Goal: Information Seeking & Learning: Find specific fact

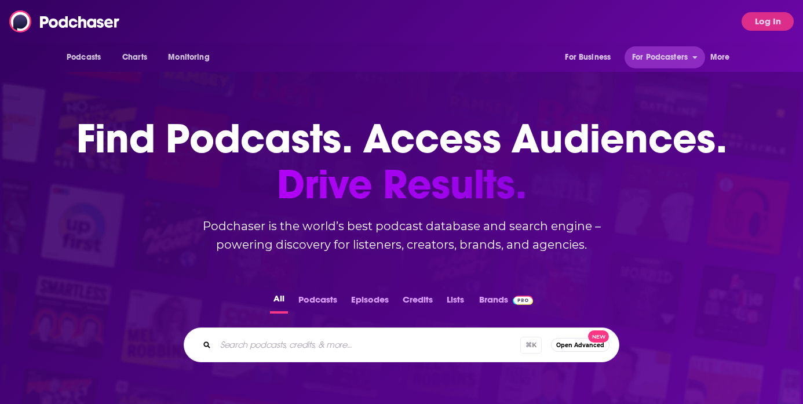
click at [748, 24] on button "Log In" at bounding box center [768, 21] width 52 height 19
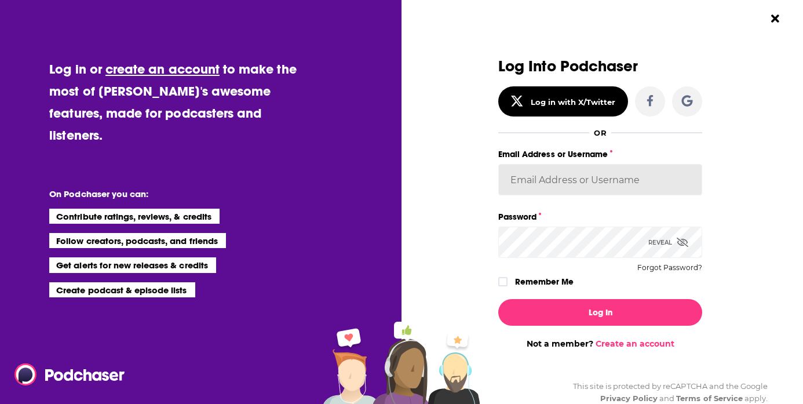
click at [573, 178] on input "Email Address or Username" at bounding box center [600, 179] width 204 height 31
click at [543, 185] on input "Email Address or Username" at bounding box center [600, 179] width 204 height 31
type input "WachsmanNY"
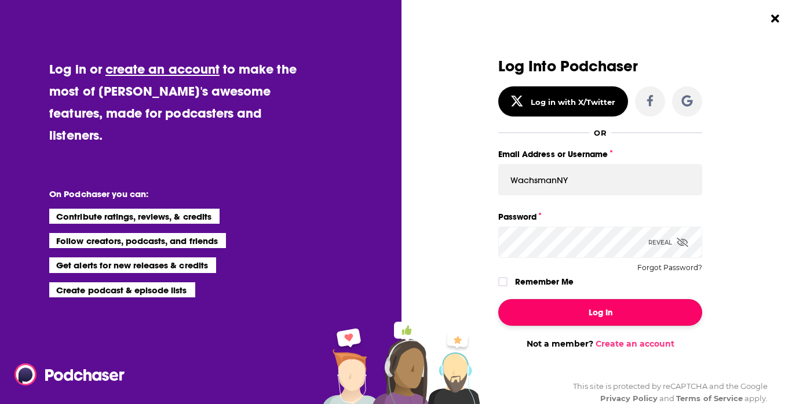
click at [551, 307] on button "Log In" at bounding box center [600, 312] width 204 height 27
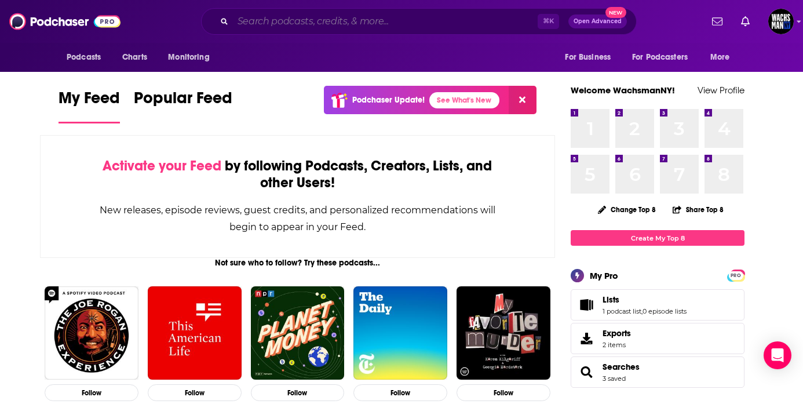
click at [339, 26] on input "Search podcasts, credits, & more..." at bounding box center [385, 21] width 305 height 19
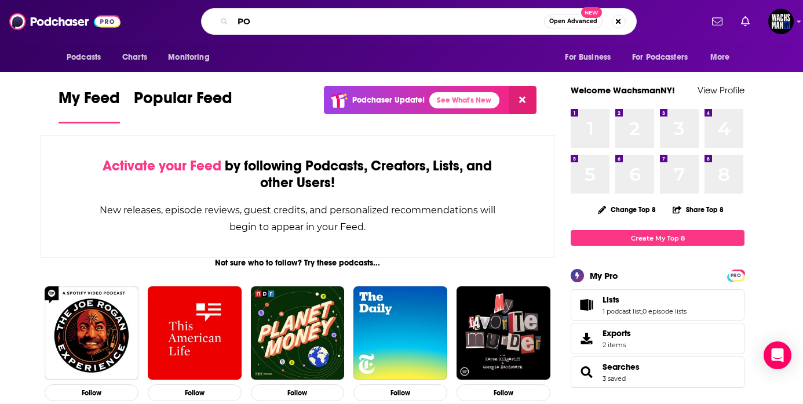
type input "P"
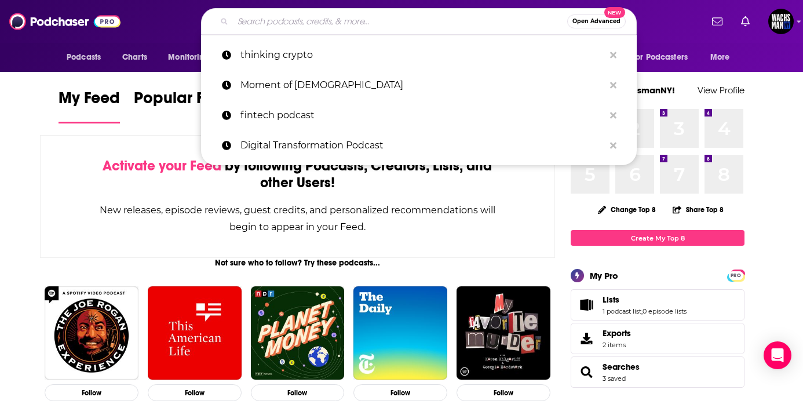
type input "E"
paste input "KwPB61p*6s$!"
type input "KwPB61p*6s$!"
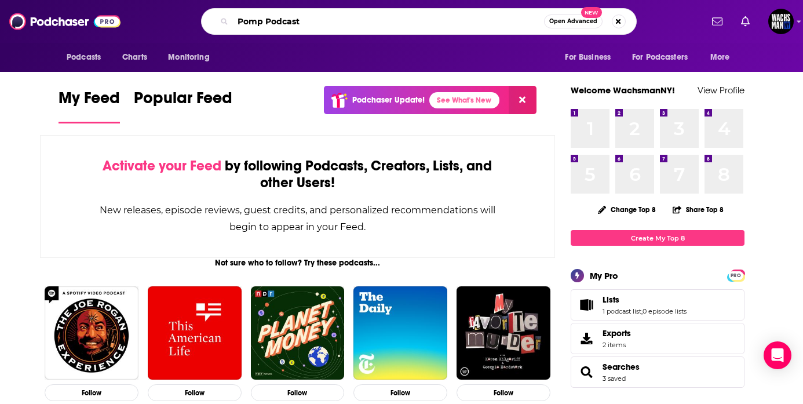
type input "Pomp Podcast"
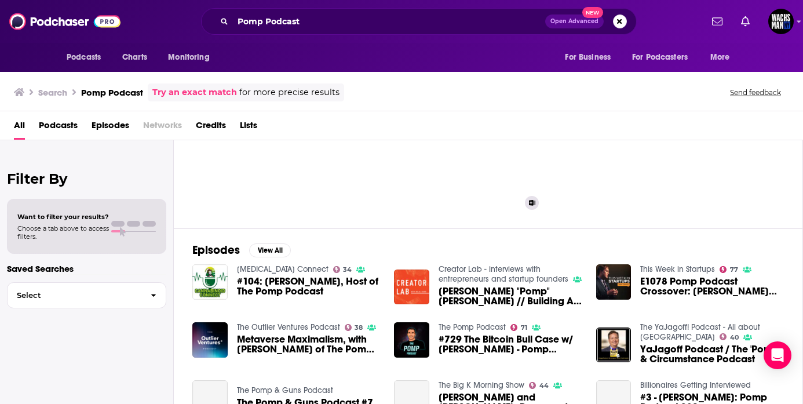
scroll to position [74, 0]
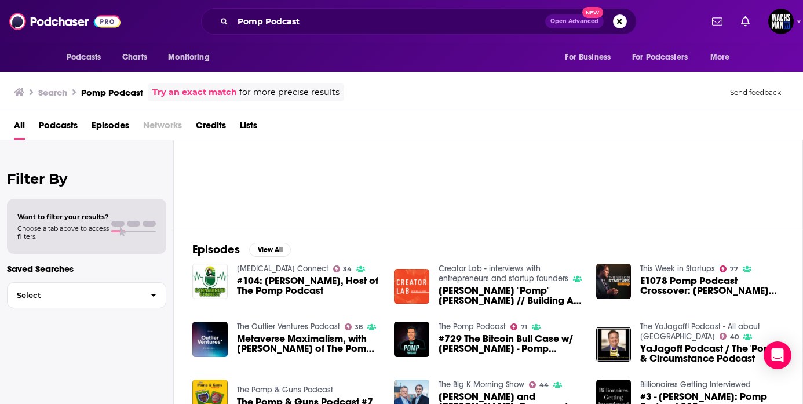
click at [318, 285] on span "#104: [PERSON_NAME], Host of The Pomp Podcast" at bounding box center [309, 286] width 144 height 20
